Goal: Transaction & Acquisition: Download file/media

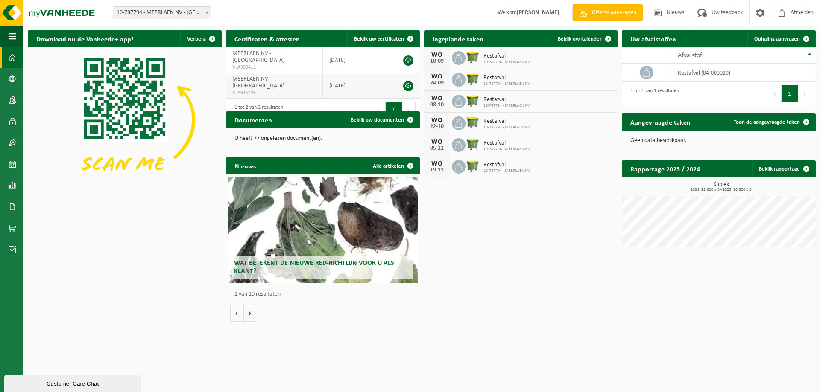
click at [408, 81] on link at bounding box center [408, 86] width 10 height 10
click at [406, 56] on link at bounding box center [408, 61] width 10 height 10
click at [409, 58] on link at bounding box center [408, 61] width 10 height 10
click at [458, 57] on icon at bounding box center [458, 58] width 9 height 9
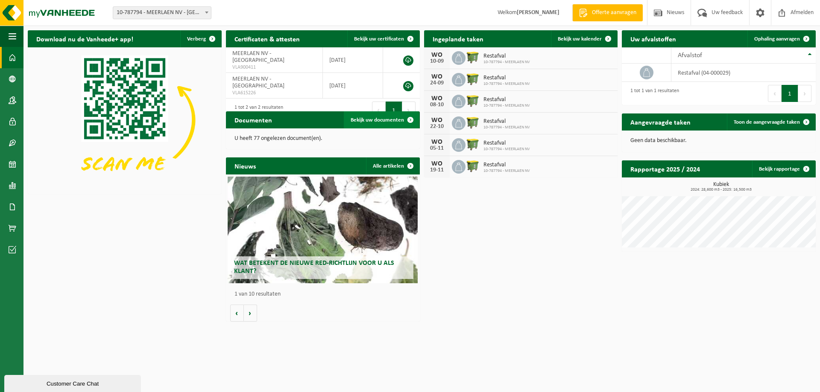
click at [409, 118] on span at bounding box center [410, 119] width 17 height 17
